Goal: Check status: Check status

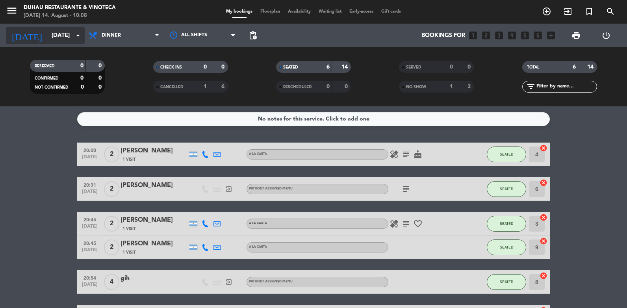
click at [48, 30] on input "[DATE]" at bounding box center [86, 35] width 76 height 15
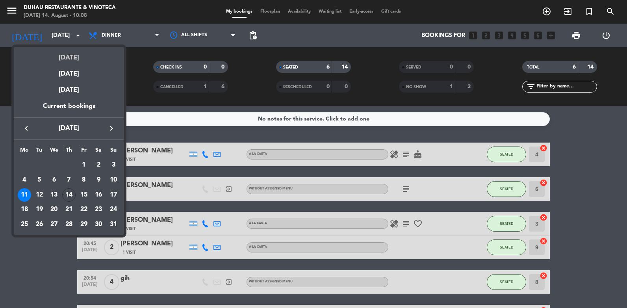
click at [73, 56] on div "[DATE]" at bounding box center [69, 55] width 110 height 16
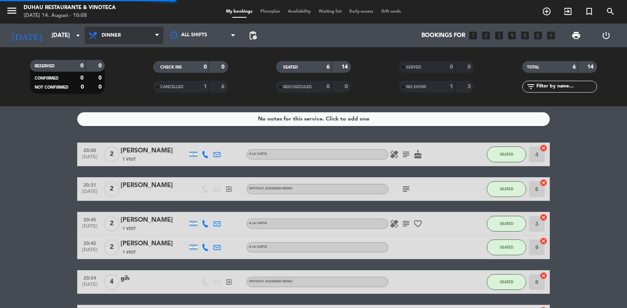
click at [130, 34] on span "Dinner" at bounding box center [124, 35] width 79 height 17
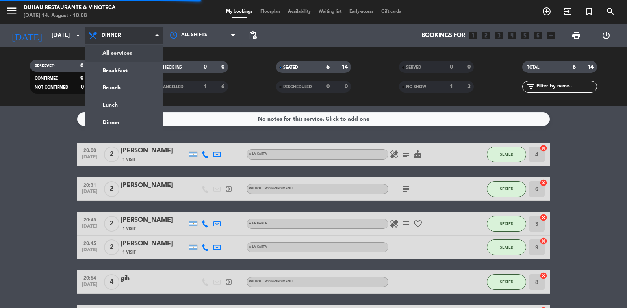
click at [144, 51] on div "menu [PERSON_NAME] Restaurante & Vinoteca [DATE] 14. August - 10:08 My bookings…" at bounding box center [313, 53] width 627 height 106
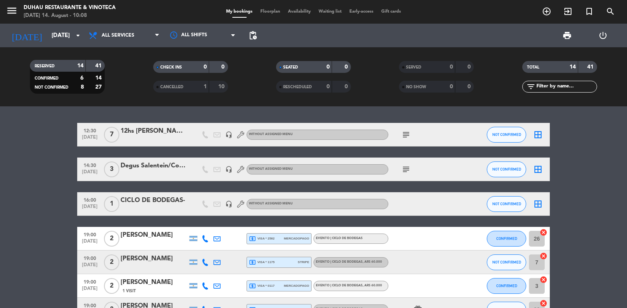
click at [231, 170] on icon "headset_mic" at bounding box center [228, 169] width 7 height 7
click at [406, 171] on icon "subject" at bounding box center [406, 169] width 9 height 9
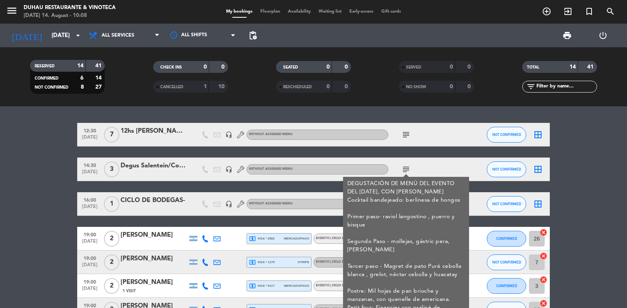
click at [157, 165] on div "Degus Salentein/Cornelie" at bounding box center [154, 166] width 67 height 10
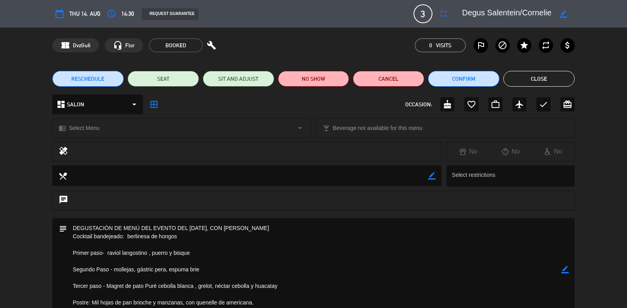
click at [516, 75] on button "Close" at bounding box center [539, 79] width 71 height 16
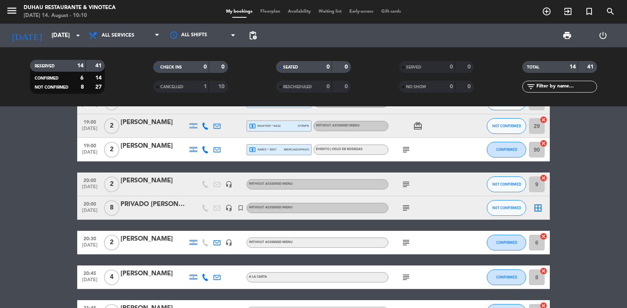
scroll to position [263, 0]
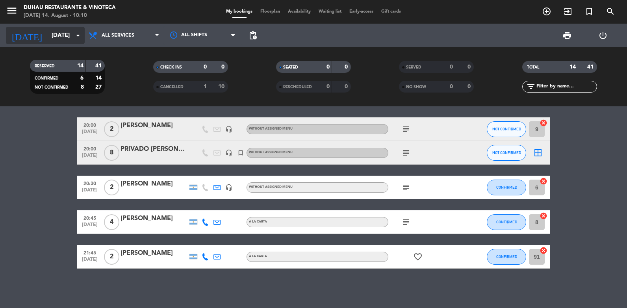
click at [74, 36] on icon "arrow_drop_down" at bounding box center [77, 35] width 9 height 9
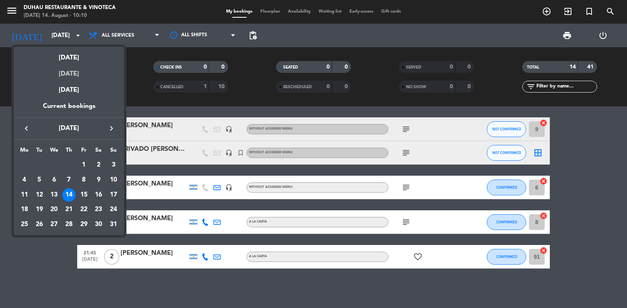
click at [83, 72] on div "[DATE]" at bounding box center [69, 71] width 110 height 16
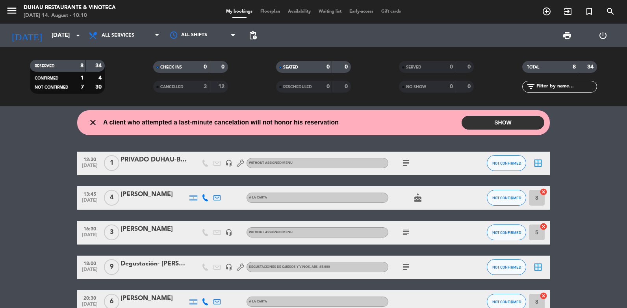
scroll to position [0, 0]
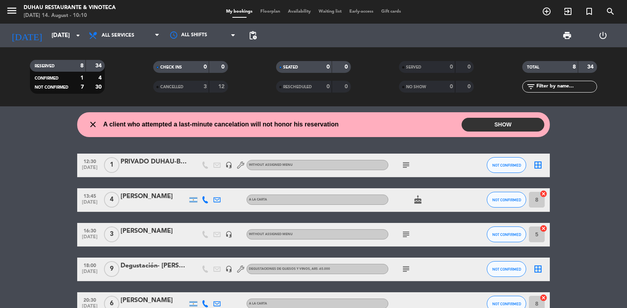
click at [408, 168] on icon "subject" at bounding box center [406, 164] width 9 height 9
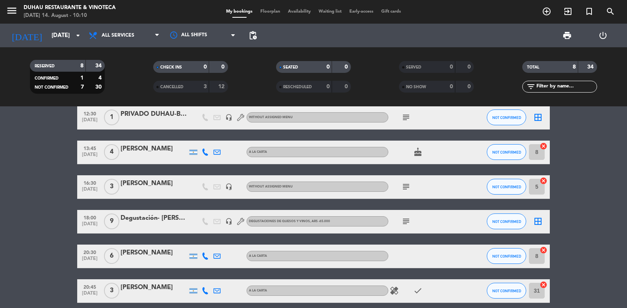
scroll to position [79, 0]
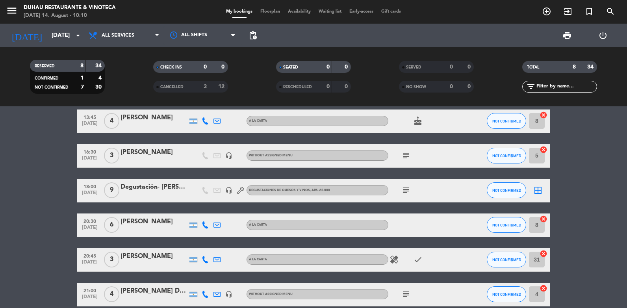
click at [406, 195] on icon "subject" at bounding box center [406, 190] width 9 height 9
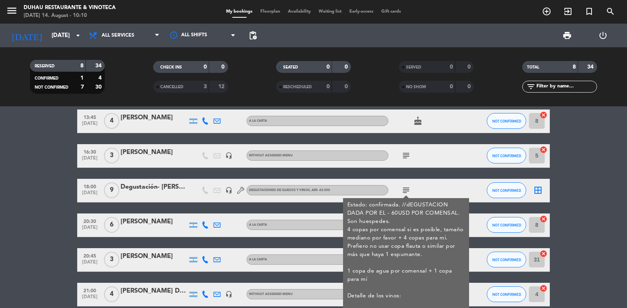
click at [407, 191] on icon "subject" at bounding box center [406, 190] width 9 height 9
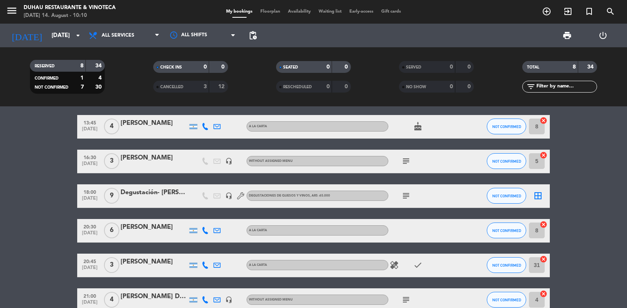
scroll to position [73, 0]
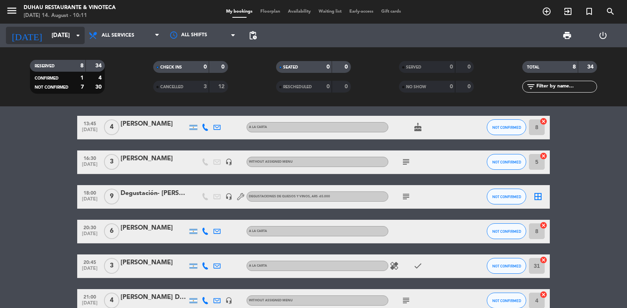
click at [58, 44] on div "[DATE] [DATE] arrow_drop_down" at bounding box center [45, 35] width 79 height 17
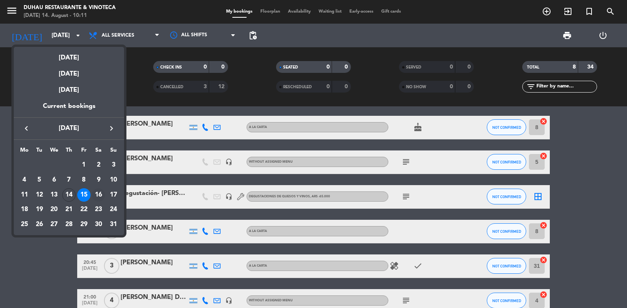
click at [98, 193] on div "16" at bounding box center [98, 194] width 13 height 13
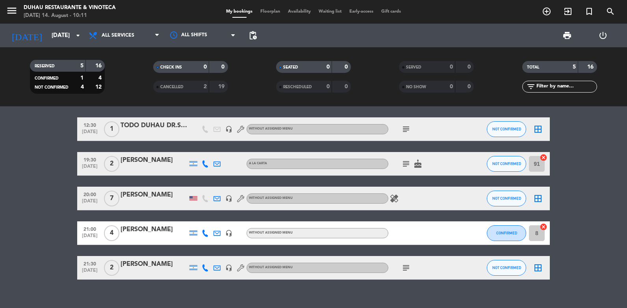
scroll to position [0, 0]
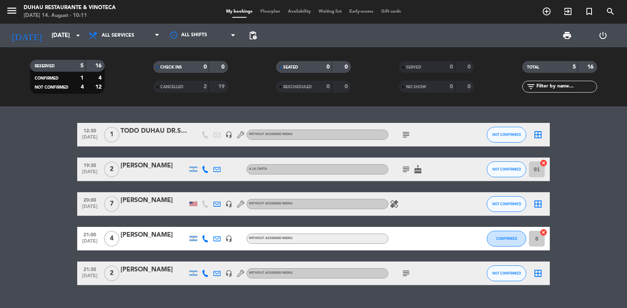
click at [408, 274] on icon "subject" at bounding box center [406, 273] width 9 height 9
click at [54, 37] on input "[DATE]" at bounding box center [86, 35] width 76 height 15
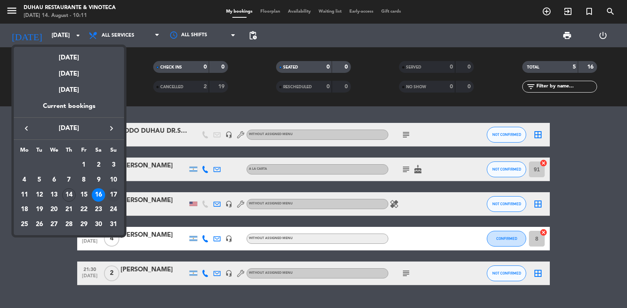
click at [115, 194] on div "17" at bounding box center [113, 194] width 13 height 13
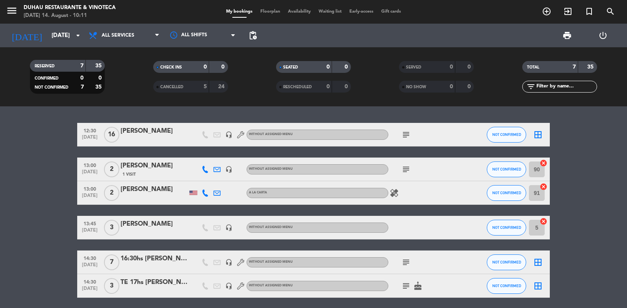
click at [407, 136] on icon "subject" at bounding box center [406, 134] width 9 height 9
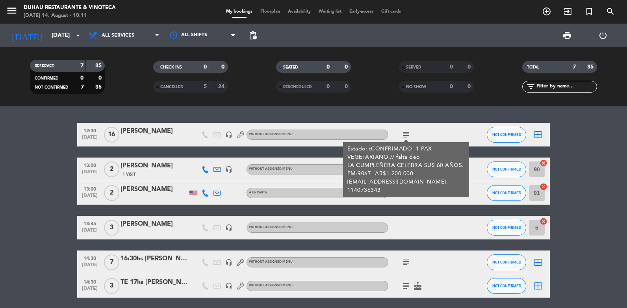
click at [411, 130] on icon "subject" at bounding box center [406, 134] width 9 height 9
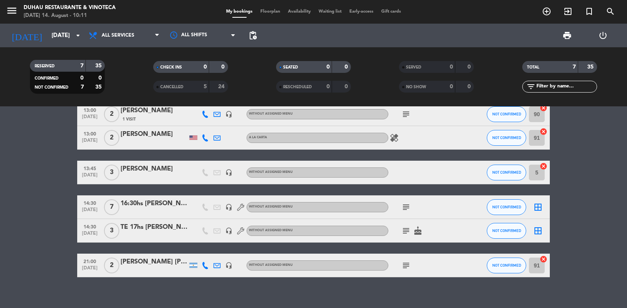
scroll to position [64, 0]
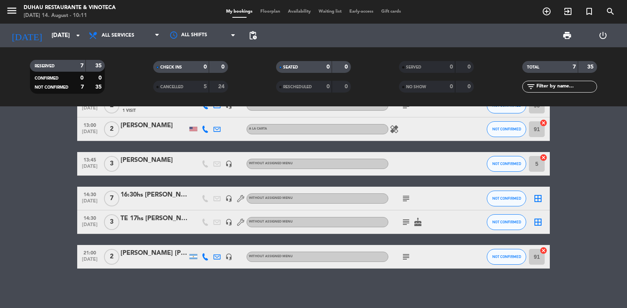
click at [407, 196] on icon "subject" at bounding box center [406, 198] width 9 height 9
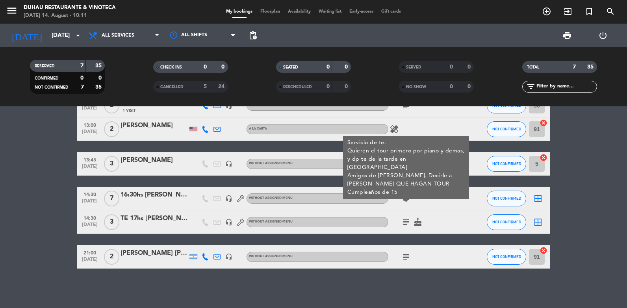
click at [231, 199] on icon "headset_mic" at bounding box center [228, 198] width 7 height 7
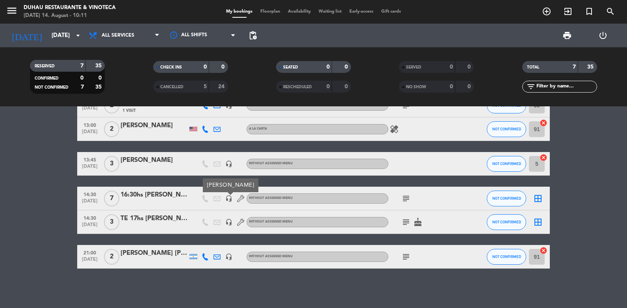
click at [402, 199] on icon "subject" at bounding box center [406, 198] width 9 height 9
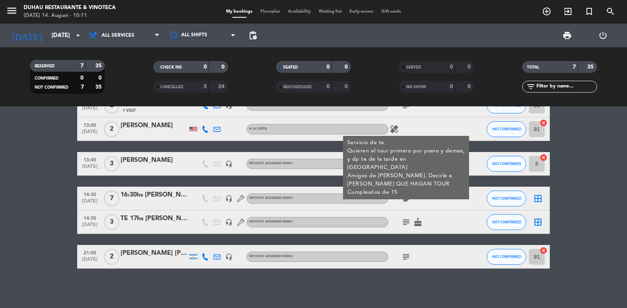
click at [401, 198] on span "subject Servicio de te. Quieren el tour primero por piano y demas, y dp te de l…" at bounding box center [406, 198] width 12 height 9
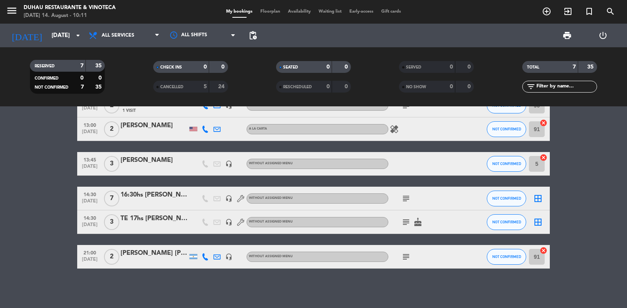
click at [410, 223] on icon "subject" at bounding box center [406, 222] width 9 height 9
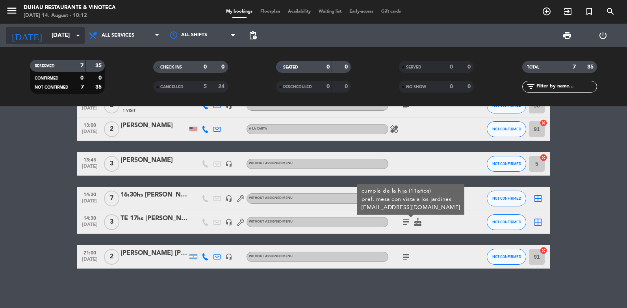
click at [65, 37] on input "[DATE]" at bounding box center [86, 35] width 76 height 15
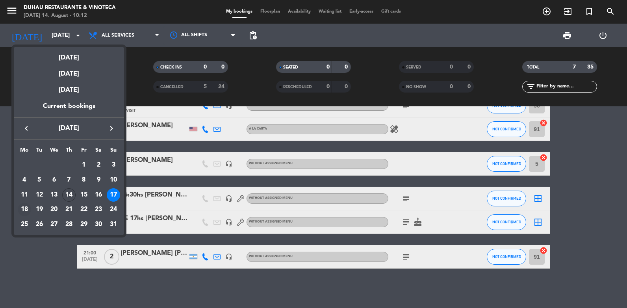
click at [20, 210] on div "18" at bounding box center [24, 209] width 13 height 13
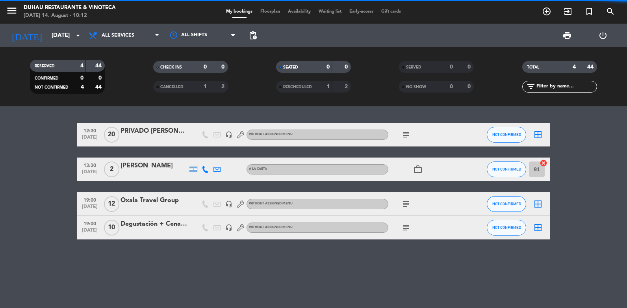
scroll to position [0, 0]
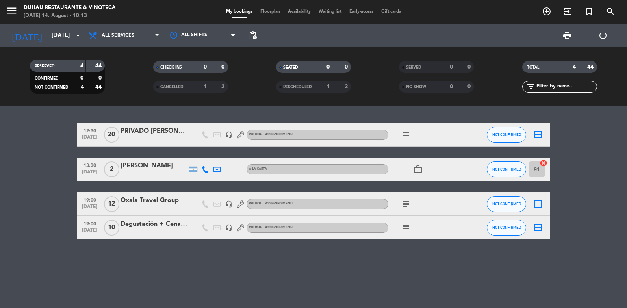
click at [410, 205] on icon "subject" at bounding box center [406, 203] width 9 height 9
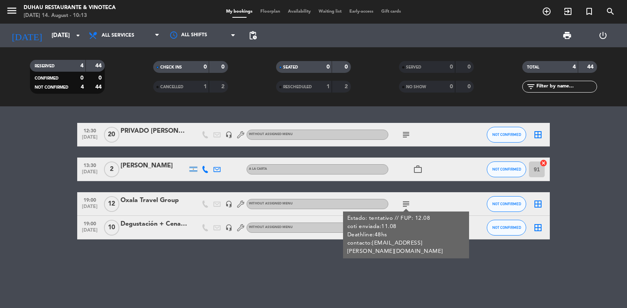
click at [410, 205] on icon "subject" at bounding box center [406, 203] width 9 height 9
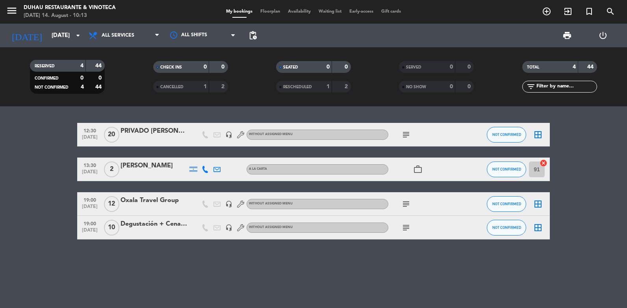
click at [229, 204] on icon "headset_mic" at bounding box center [228, 204] width 7 height 7
click at [227, 228] on icon "headset_mic" at bounding box center [228, 227] width 7 height 7
click at [404, 228] on icon "subject" at bounding box center [406, 227] width 9 height 9
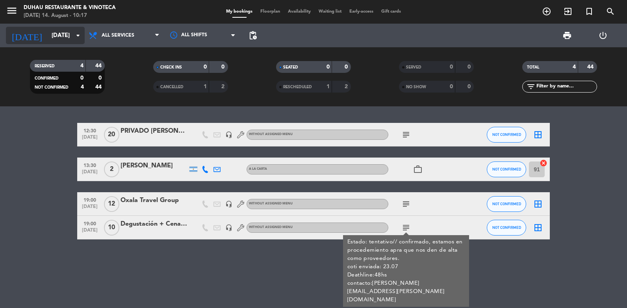
click at [49, 27] on div "[DATE] [DATE] arrow_drop_down" at bounding box center [45, 35] width 79 height 17
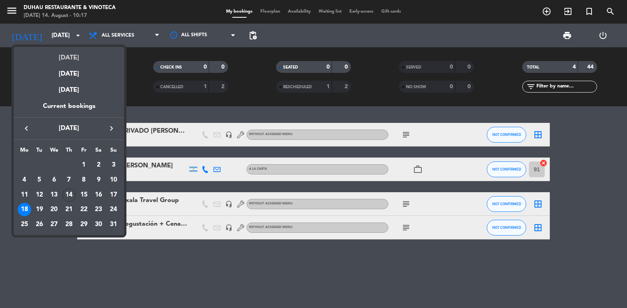
click at [83, 57] on div "[DATE]" at bounding box center [69, 55] width 110 height 16
type input "[DATE]"
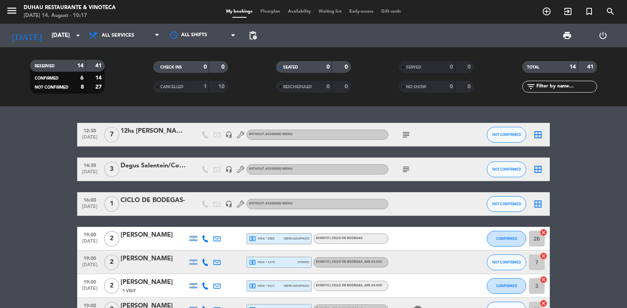
click at [230, 171] on icon "headset_mic" at bounding box center [228, 169] width 7 height 7
click at [178, 165] on div "Degus Salentein/Cornelie" at bounding box center [154, 166] width 67 height 10
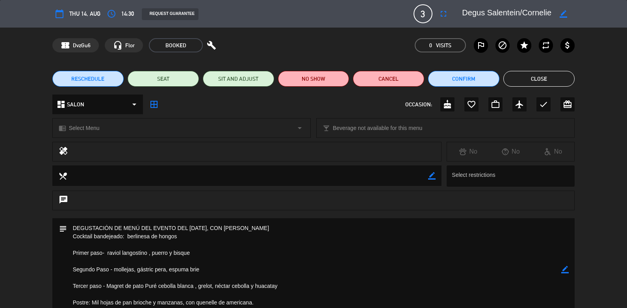
click at [538, 81] on button "Close" at bounding box center [539, 79] width 71 height 16
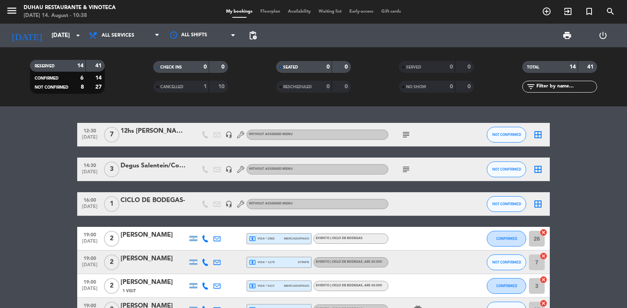
click at [152, 130] on div "12hs [PERSON_NAME] + Unilever" at bounding box center [154, 131] width 67 height 10
